Goal: Task Accomplishment & Management: Manage account settings

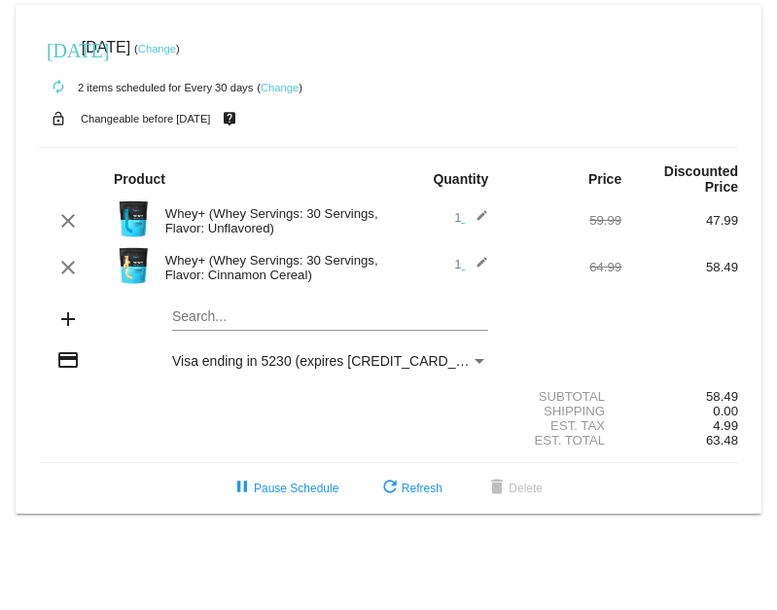
click at [176, 45] on link "Change" at bounding box center [157, 49] width 38 height 12
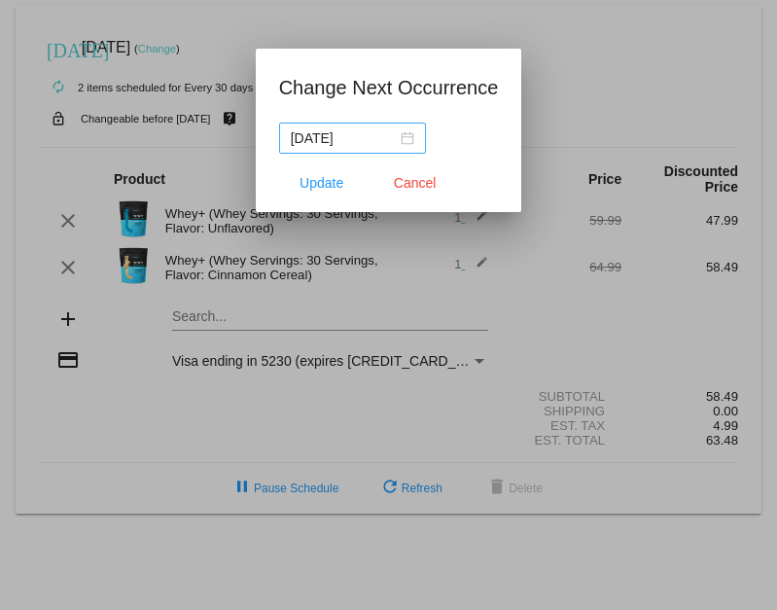
click at [389, 139] on div "2025-11-02" at bounding box center [353, 137] width 124 height 21
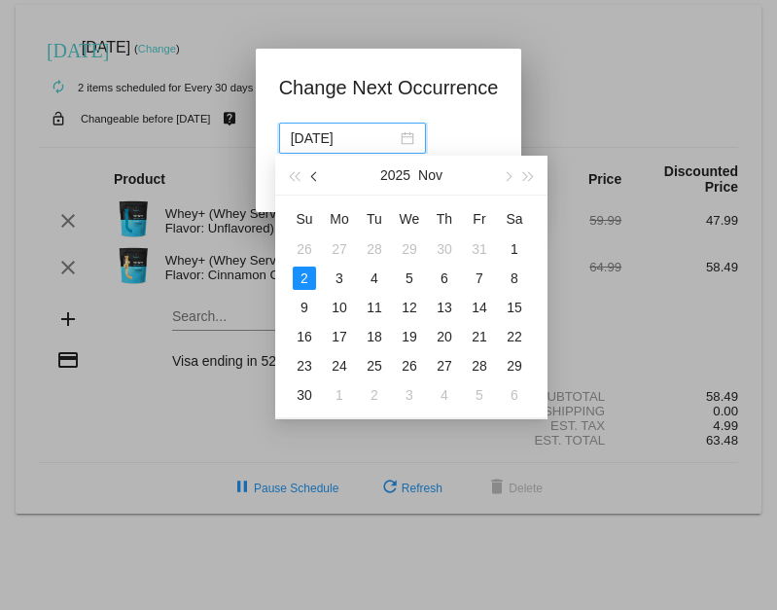
click at [317, 176] on span "button" at bounding box center [316, 177] width 10 height 10
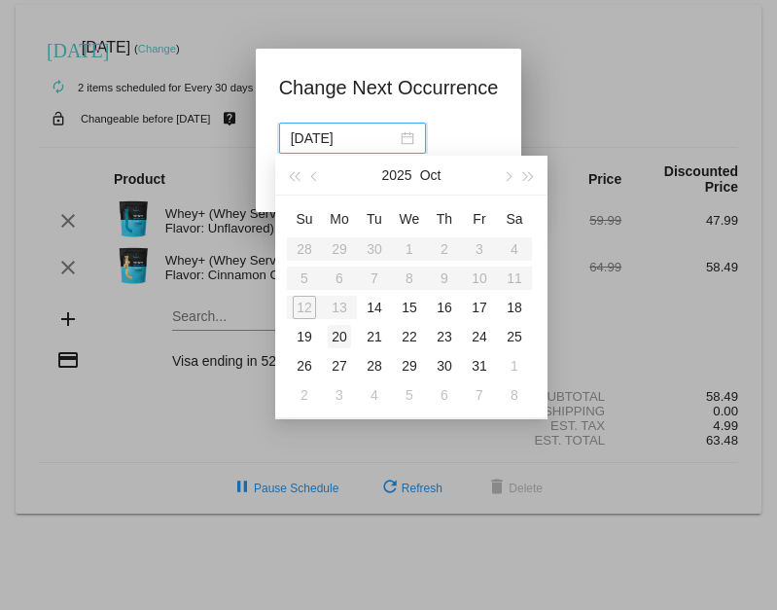
click at [342, 336] on div "20" at bounding box center [339, 336] width 23 height 23
type input "2025-10-20"
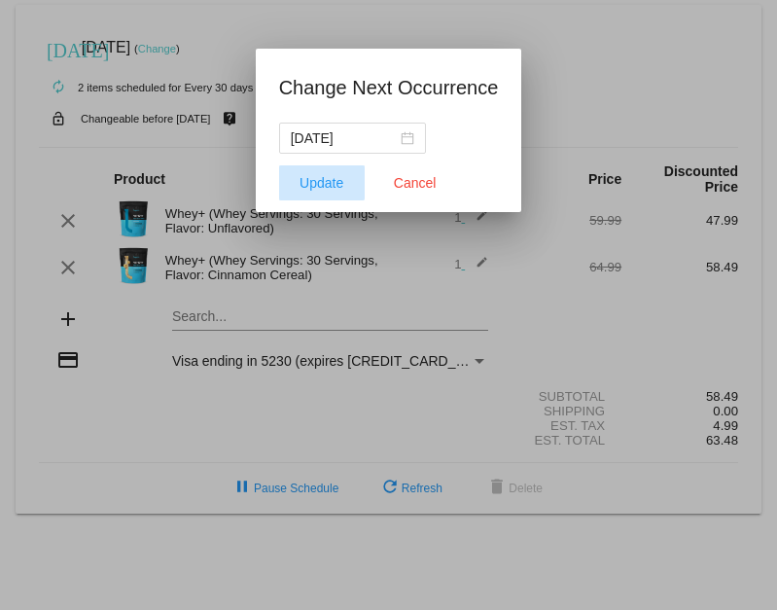
click at [314, 180] on span "Update" at bounding box center [322, 183] width 44 height 16
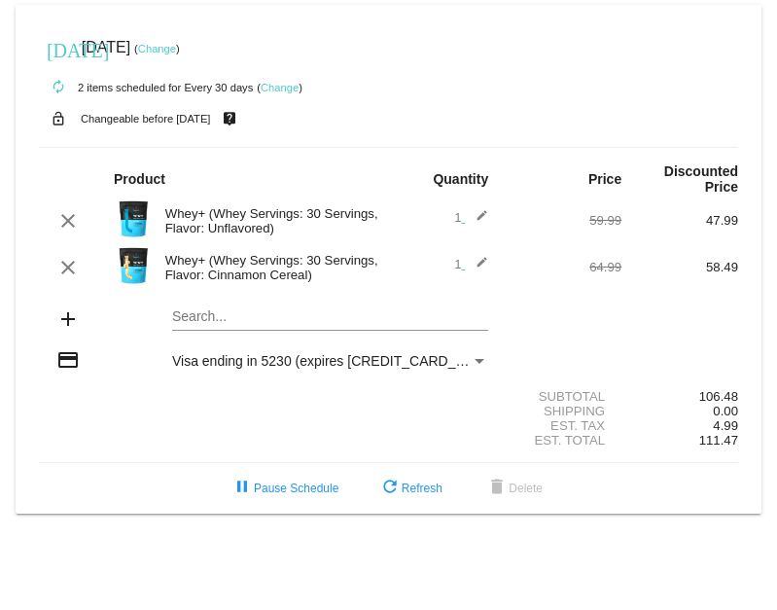
click at [183, 324] on mat-card "[DATE] [DATE] ( Change ) autorenew 2 items scheduled for Every 30 days ( Change…" at bounding box center [389, 259] width 746 height 509
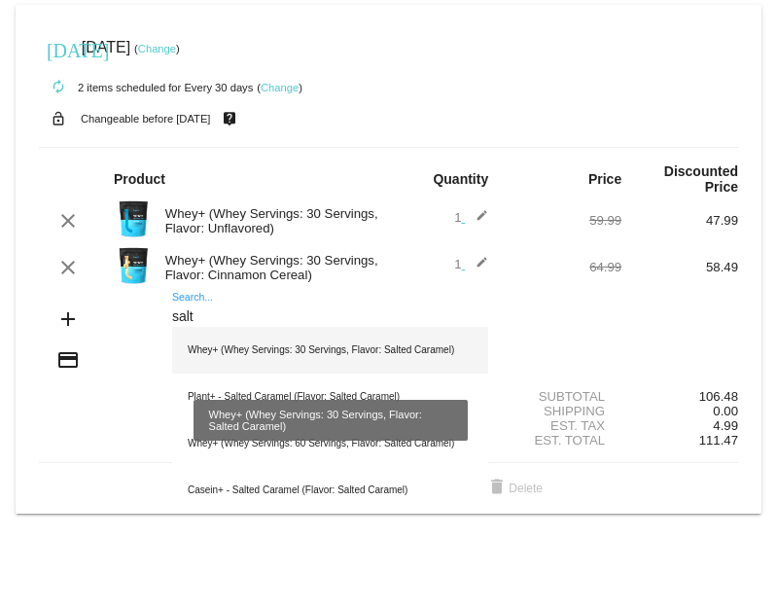
type input "salt"
click at [261, 348] on div "Whey+ (Whey Servings: 30 Servings, Flavor: Salted Caramel)" at bounding box center [330, 350] width 316 height 47
